Goal: Information Seeking & Learning: Check status

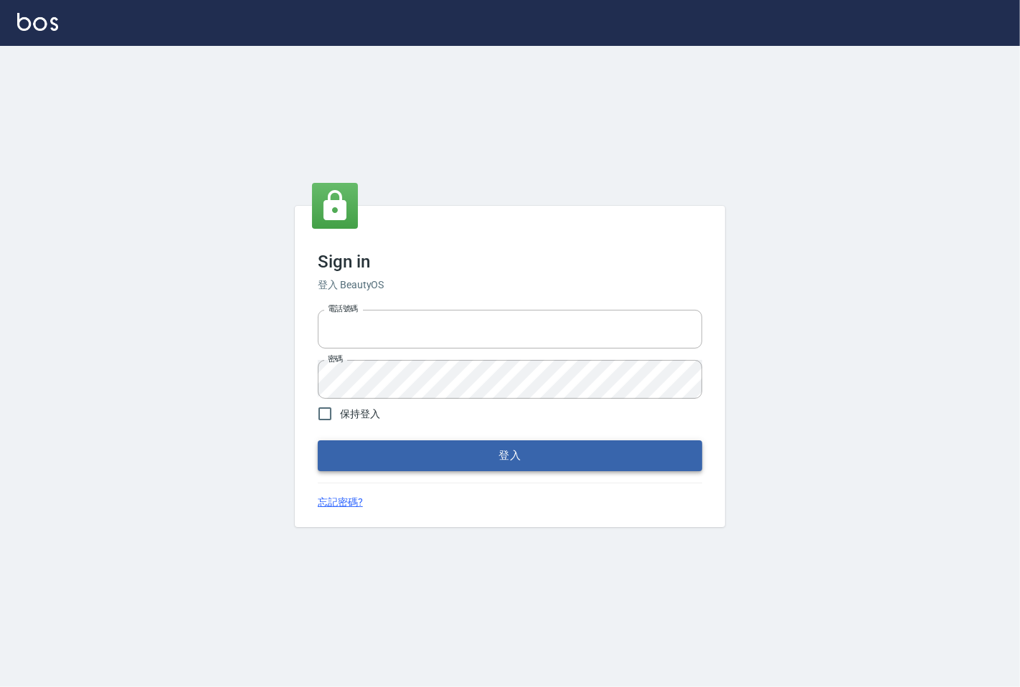
type input "25331148"
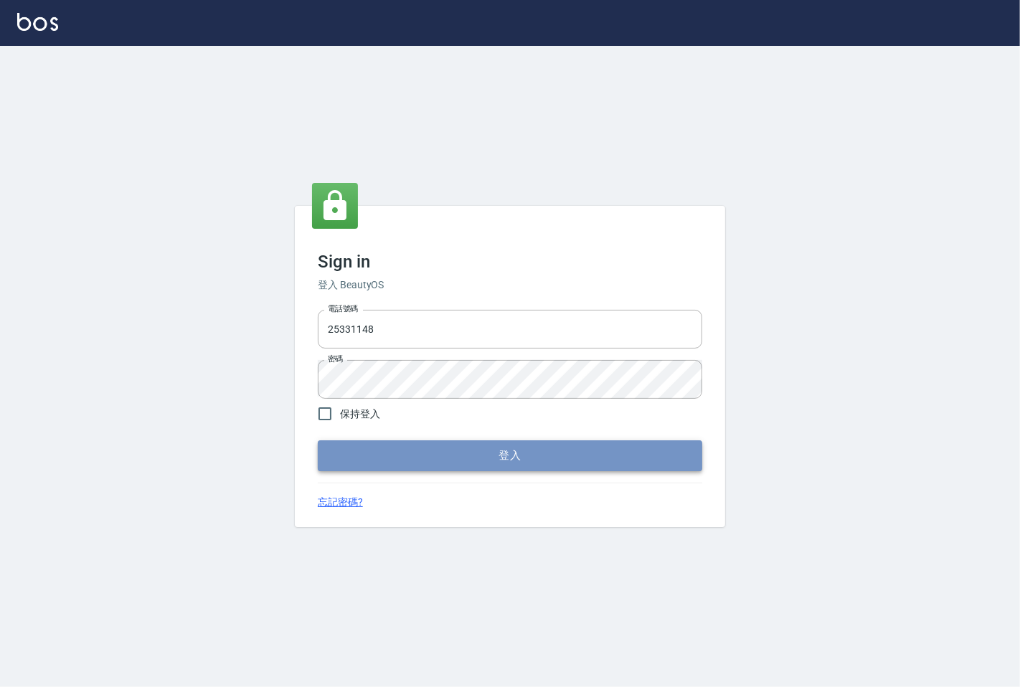
click at [452, 456] on button "登入" at bounding box center [510, 455] width 384 height 30
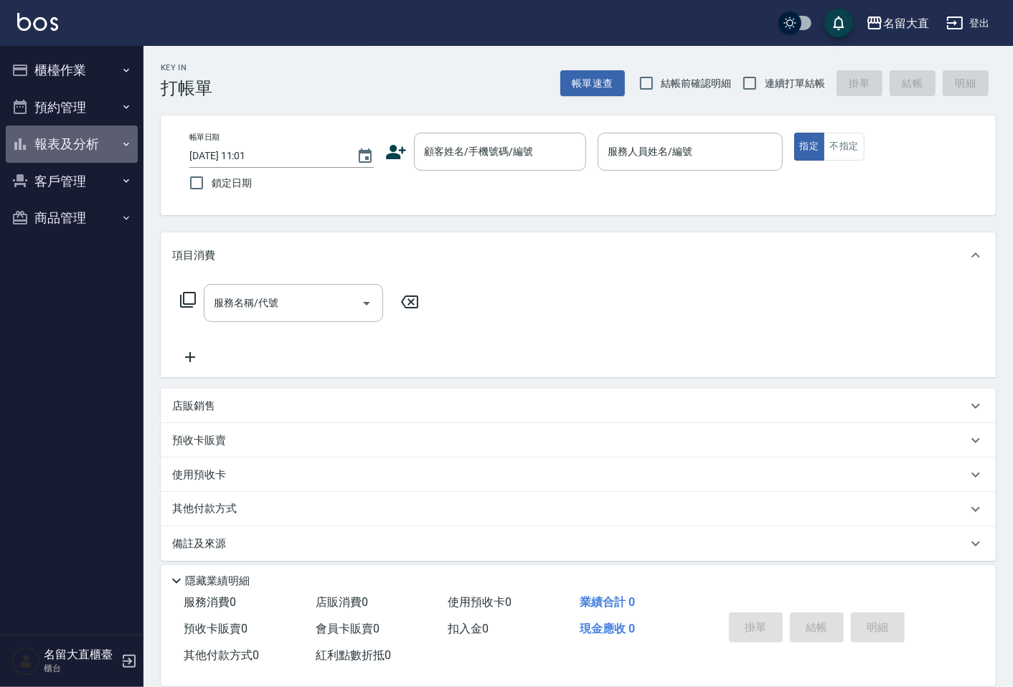
click at [45, 154] on button "報表及分析" at bounding box center [72, 143] width 132 height 37
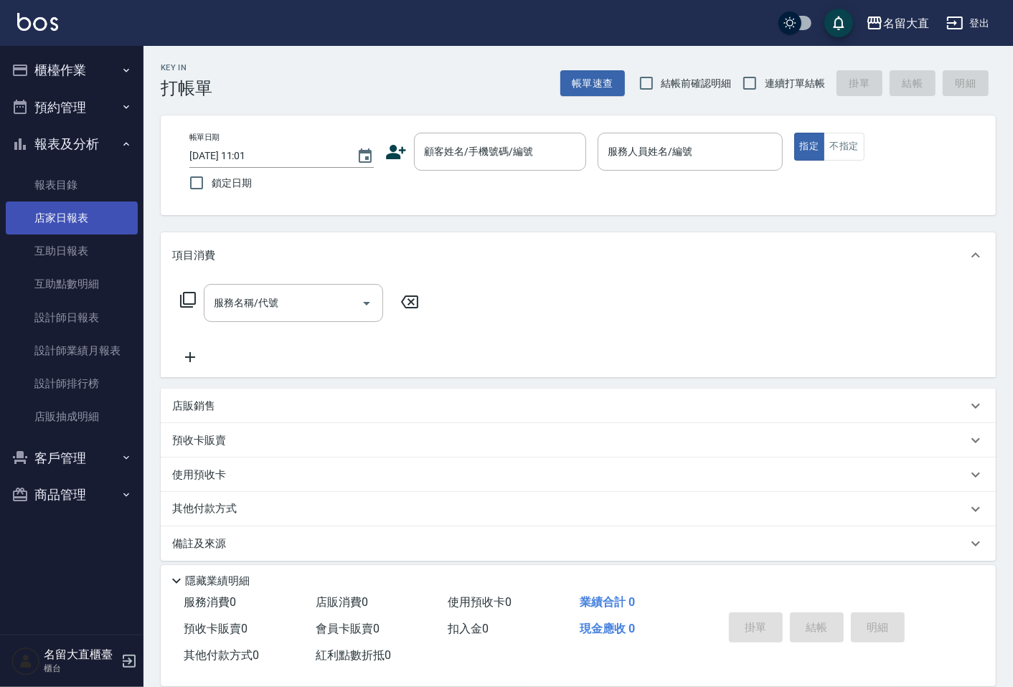
click at [103, 229] on link "店家日報表" at bounding box center [72, 217] width 132 height 33
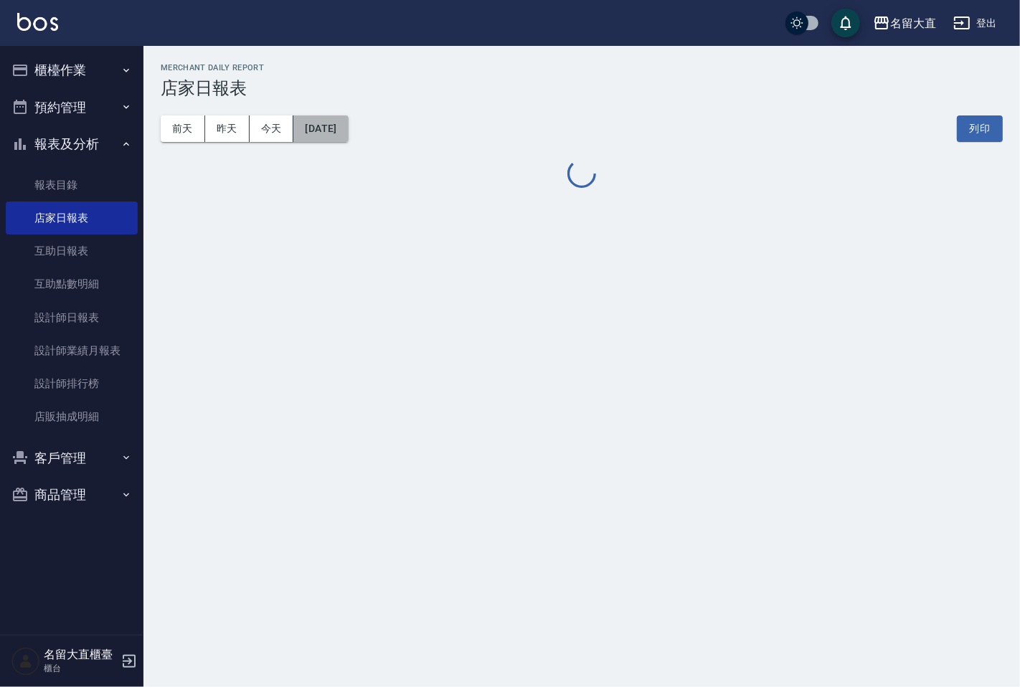
click at [348, 123] on button "[DATE]" at bounding box center [320, 128] width 54 height 27
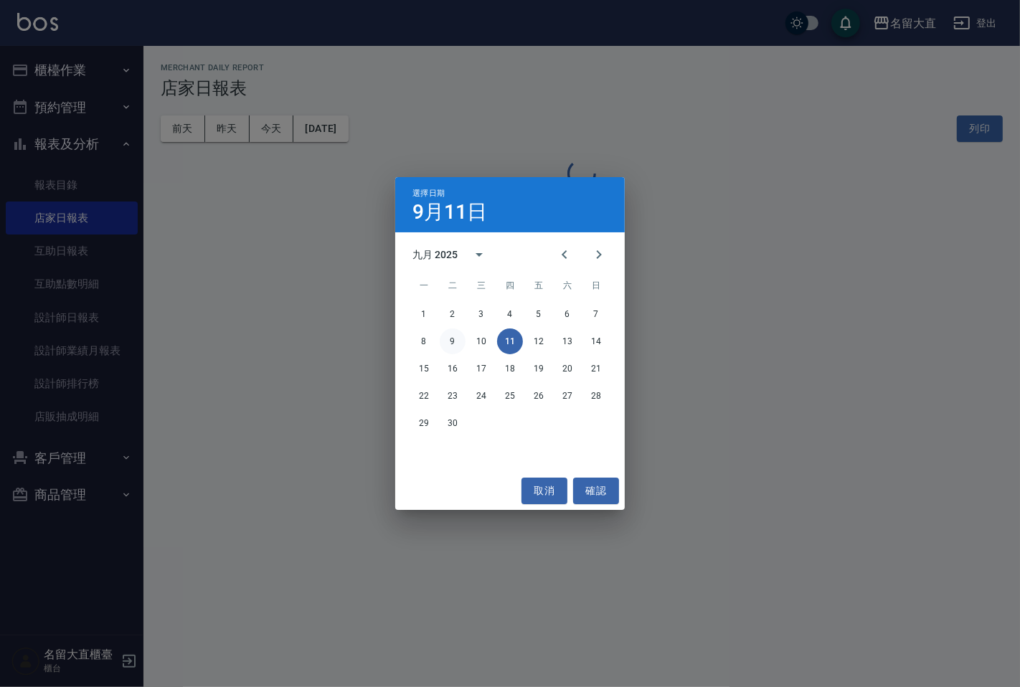
click at [445, 343] on button "9" at bounding box center [453, 341] width 26 height 26
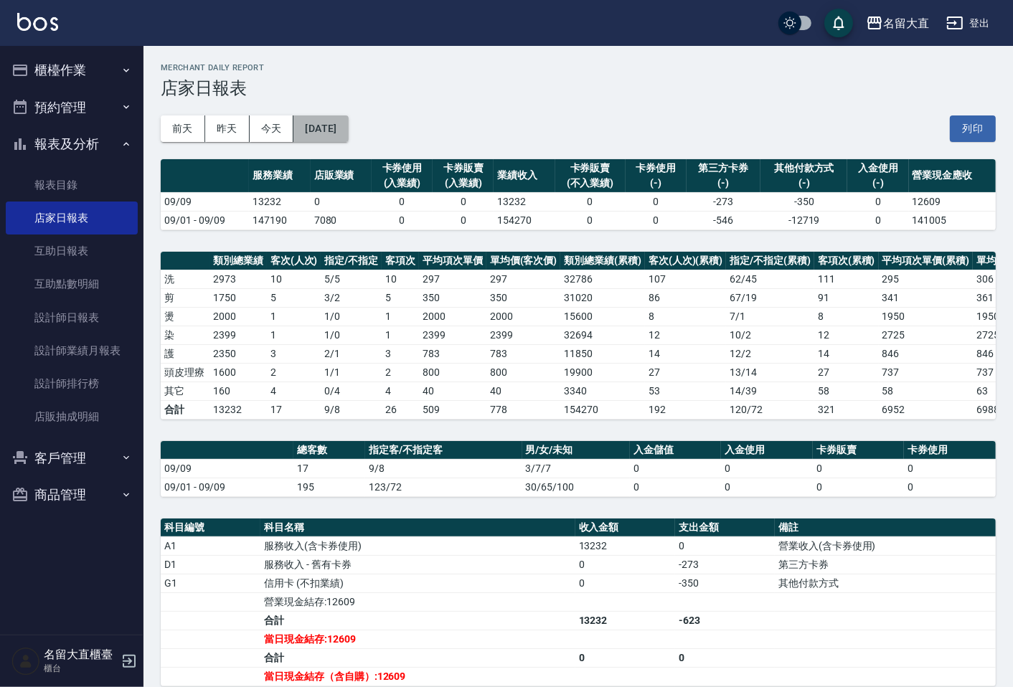
click at [348, 117] on button "[DATE]" at bounding box center [320, 128] width 54 height 27
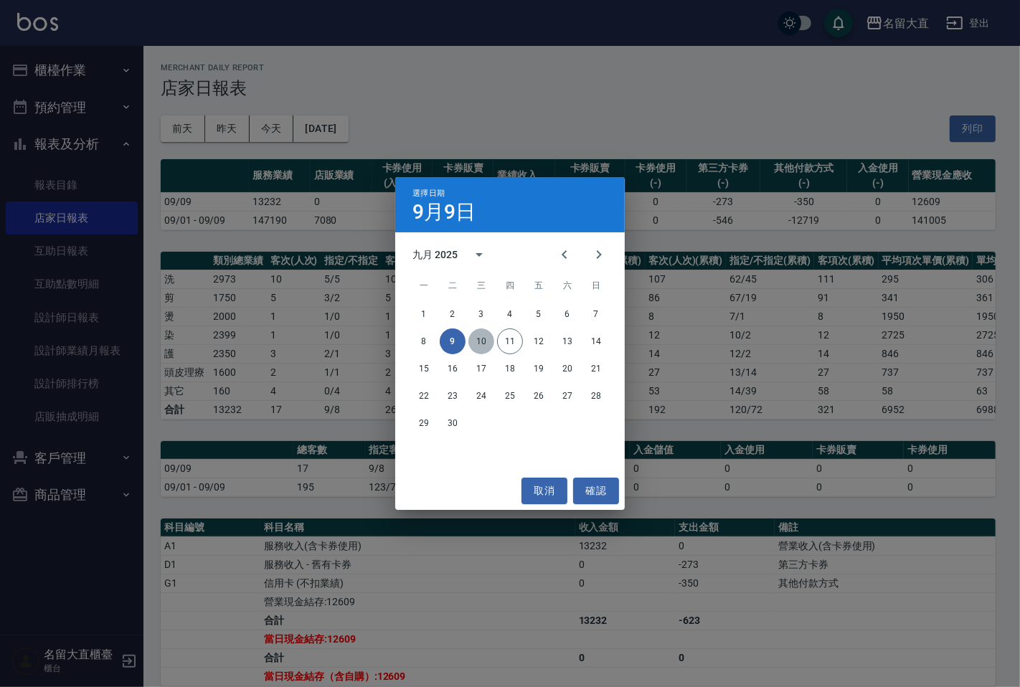
click at [488, 337] on button "10" at bounding box center [481, 341] width 26 height 26
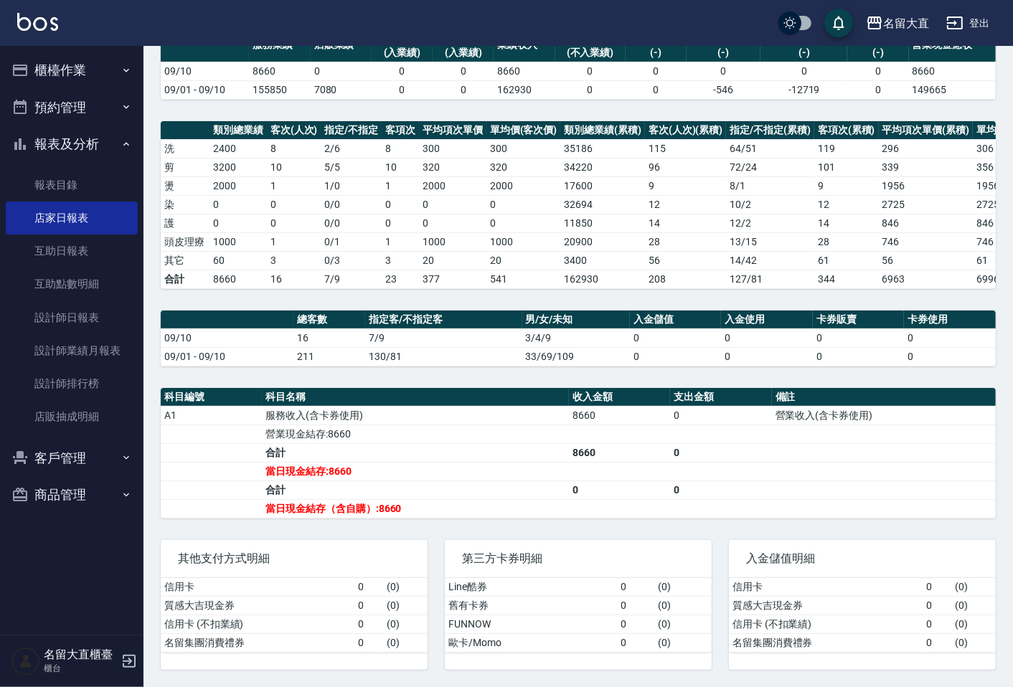
scroll to position [143, 0]
